Goal: Understand process/instructions: Learn how to perform a task or action

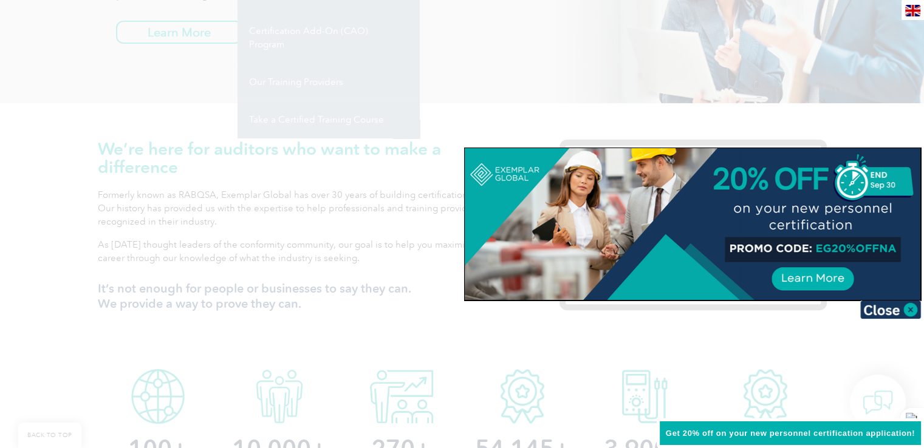
scroll to position [607, 0]
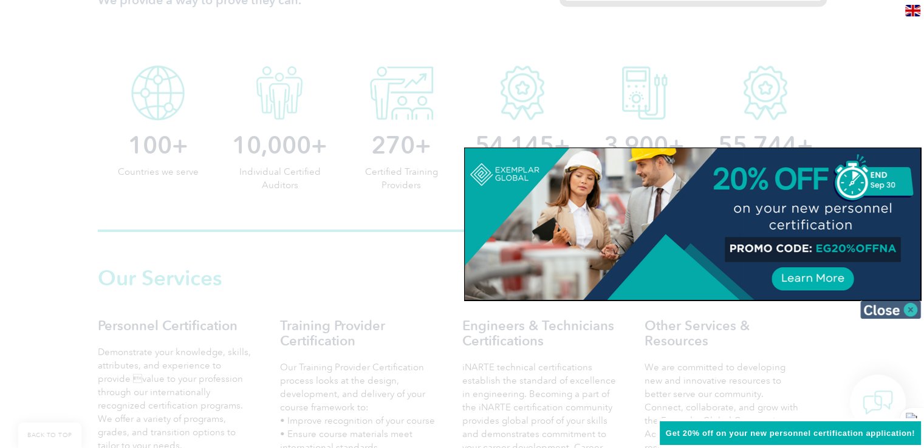
click at [901, 309] on img at bounding box center [890, 310] width 61 height 18
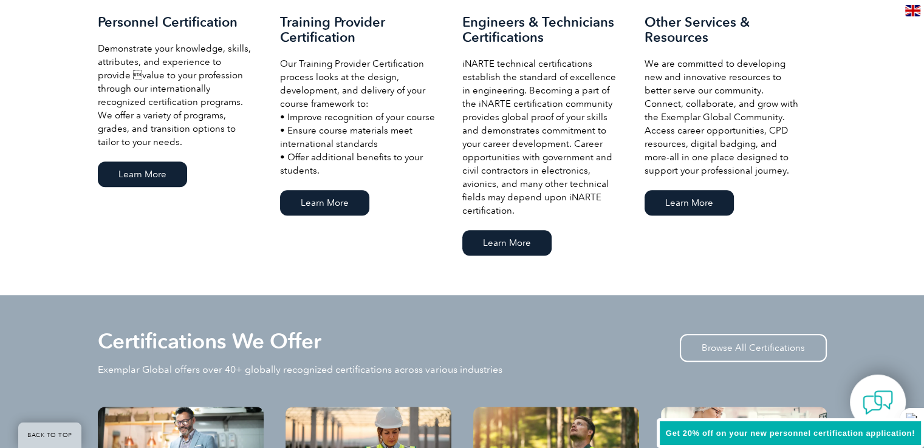
scroll to position [850, 0]
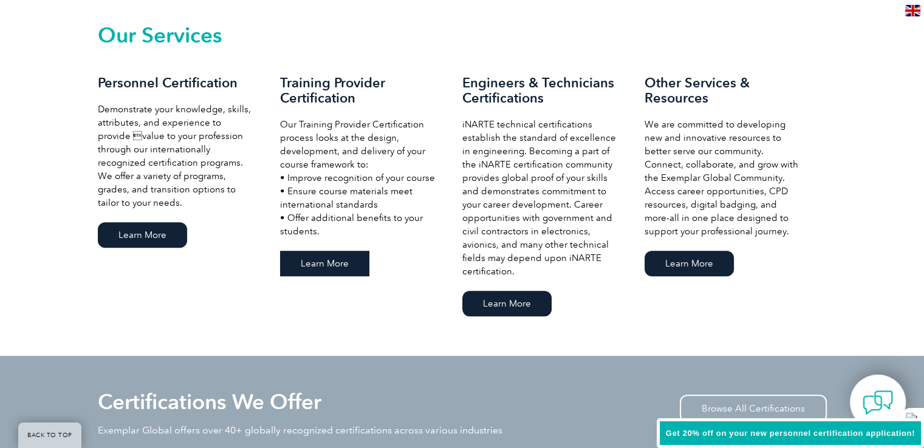
click at [337, 260] on link "Learn More" at bounding box center [324, 264] width 89 height 26
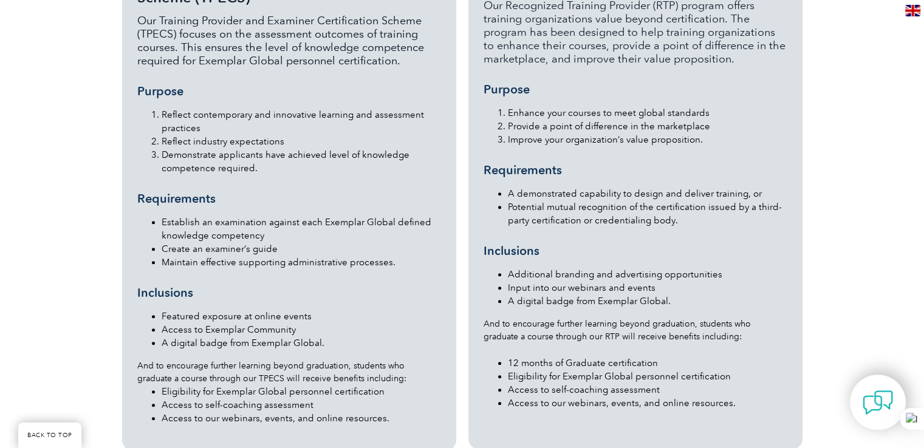
scroll to position [1457, 0]
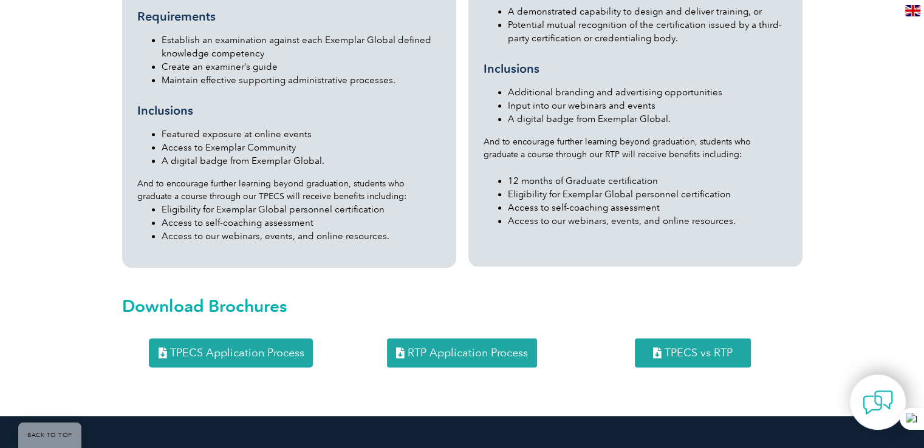
click at [444, 347] on span "RTP Application Process" at bounding box center [467, 352] width 120 height 11
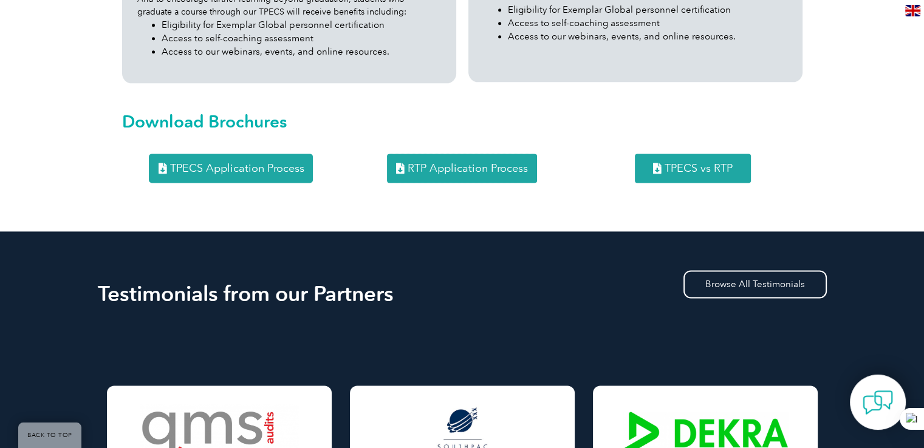
scroll to position [1627, 0]
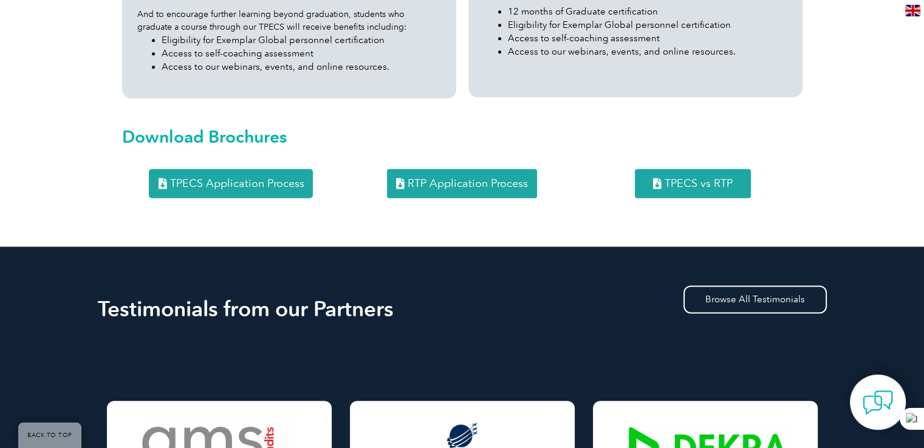
click at [702, 178] on span "TPECS vs RTP" at bounding box center [698, 183] width 68 height 11
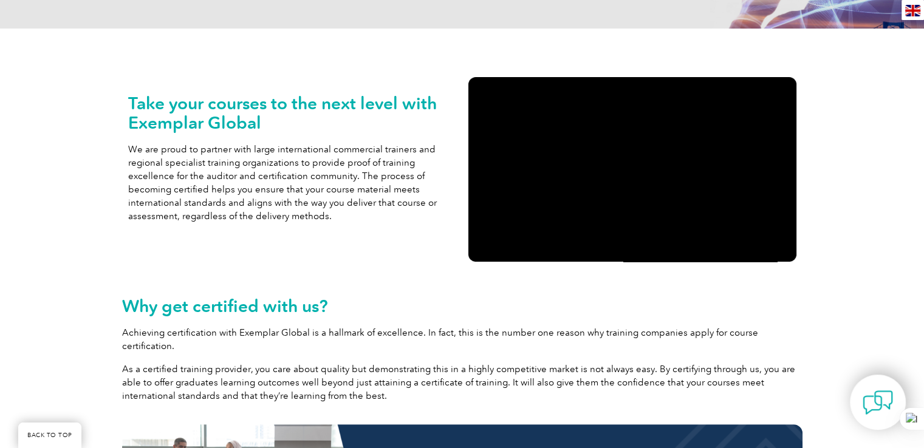
scroll to position [179, 0]
